Goal: Understand process/instructions: Learn how to perform a task or action

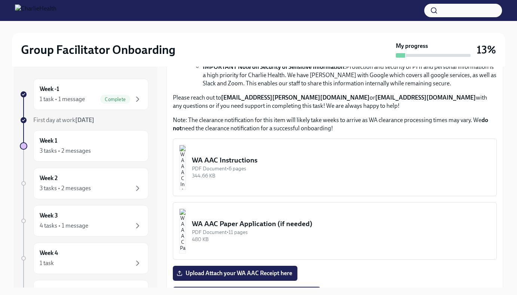
scroll to position [542, 0]
click at [267, 154] on button "WA AAC Instructions PDF Document • 6 pages 344.66 KB" at bounding box center [335, 167] width 324 height 58
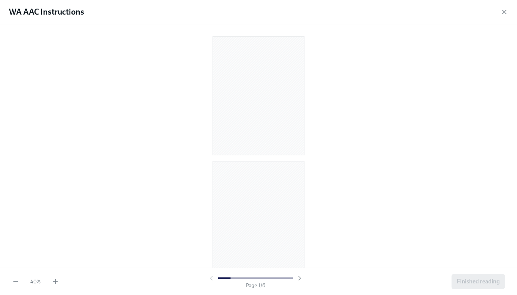
click at [52, 286] on div "40 % Page 1 / 6 Finished reading" at bounding box center [258, 281] width 517 height 27
click at [58, 286] on div "40 % Page 1 / 6 Finished reading" at bounding box center [258, 281] width 517 height 27
click at [57, 285] on icon "button" at bounding box center [55, 281] width 7 height 7
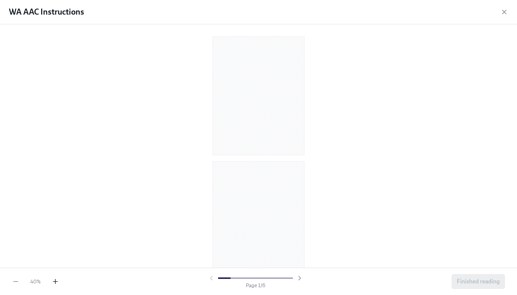
click at [57, 285] on icon "button" at bounding box center [55, 281] width 7 height 7
click at [58, 282] on icon "button" at bounding box center [55, 281] width 7 height 7
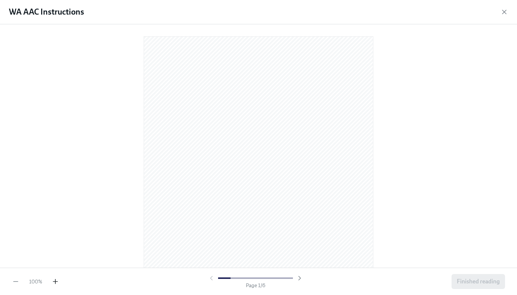
click at [58, 282] on icon "button" at bounding box center [55, 281] width 7 height 7
click at [60, 283] on div "110 % Page 1 / 6 Finished reading" at bounding box center [258, 281] width 517 height 27
click at [58, 283] on icon "button" at bounding box center [55, 281] width 7 height 7
click at [506, 12] on icon "button" at bounding box center [504, 11] width 7 height 7
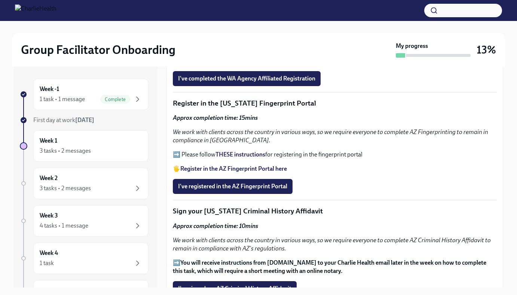
scroll to position [752, 0]
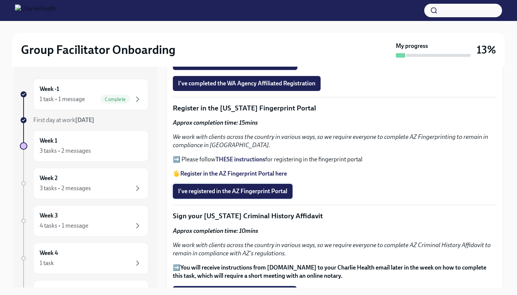
click at [273, 190] on span "I've registered in the AZ Fingerprint Portal" at bounding box center [232, 191] width 109 height 7
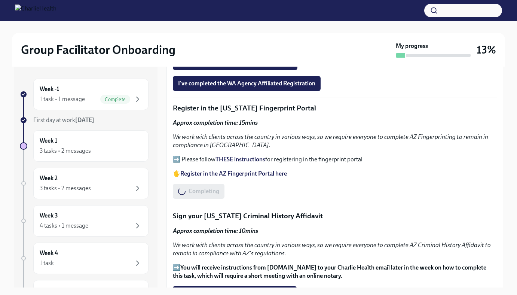
click at [249, 171] on strong "Register in the AZ Fingerprint Portal here" at bounding box center [233, 173] width 107 height 7
click at [233, 162] on strong "THESE instructions" at bounding box center [241, 159] width 50 height 7
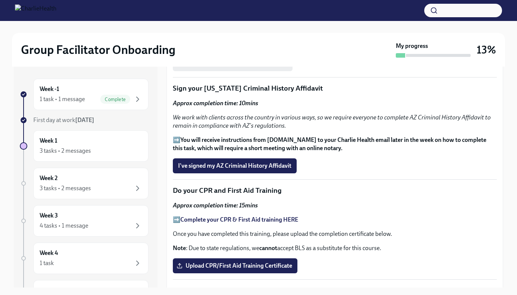
scroll to position [885, 0]
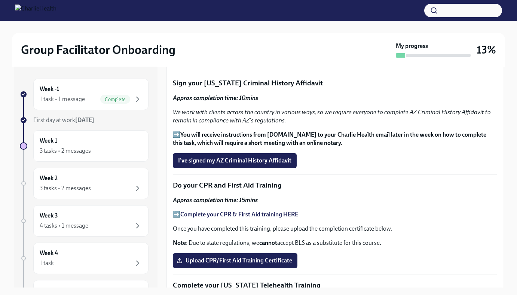
click at [268, 137] on strong "You will receive instructions from [DOMAIN_NAME] to your Charlie Health email l…" at bounding box center [330, 138] width 314 height 15
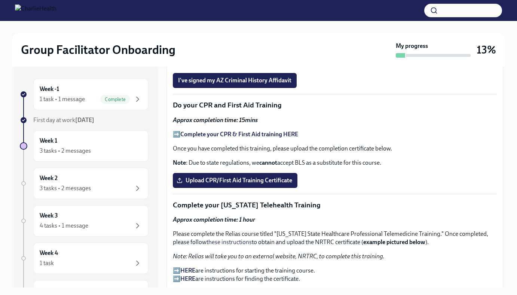
scroll to position [978, 0]
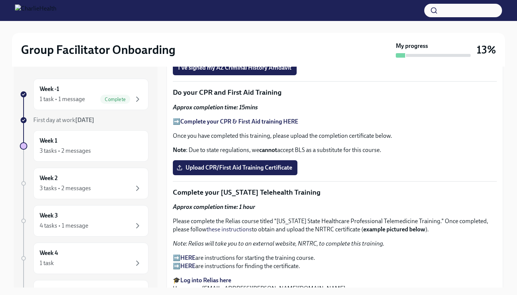
click at [278, 123] on strong "Complete your CPR & First Aid training HERE" at bounding box center [239, 121] width 118 height 7
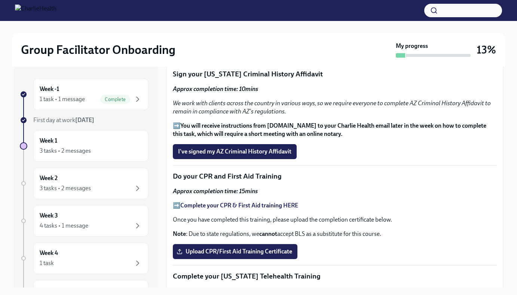
scroll to position [894, 0]
